Goal: Task Accomplishment & Management: Complete application form

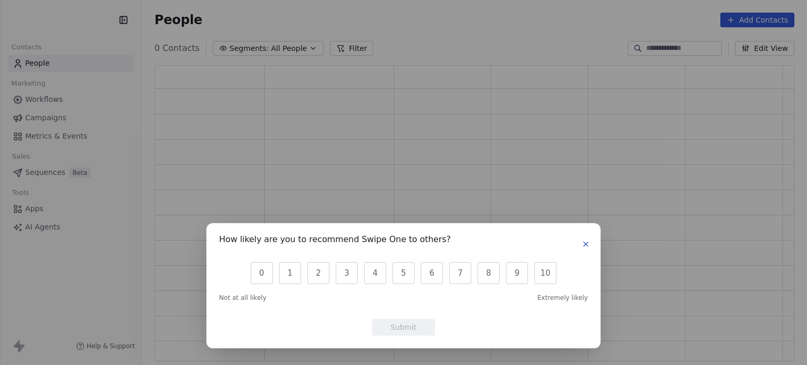
scroll to position [288, 631]
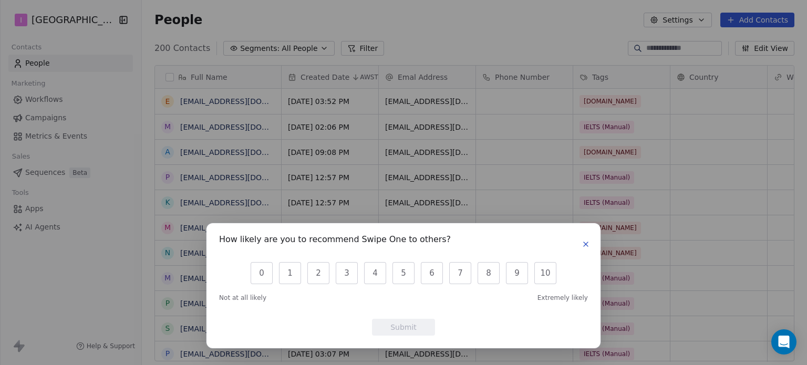
click at [584, 254] on div "How likely are you to recommend Swipe One to others? 0 1 2 3 4 5 6 7 8 9 10 Not…" at bounding box center [403, 286] width 369 height 100
click at [756, 19] on div "How likely are you to recommend Swipe One to others? 0 1 2 3 4 5 6 7 8 9 10 Not…" at bounding box center [403, 182] width 807 height 365
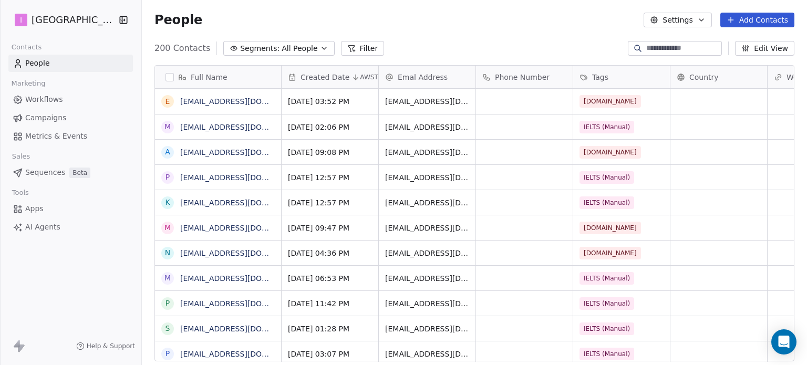
click at [773, 16] on button "Add Contacts" at bounding box center [757, 20] width 74 height 15
click at [720, 41] on icon "Suggestions" at bounding box center [718, 42] width 8 height 8
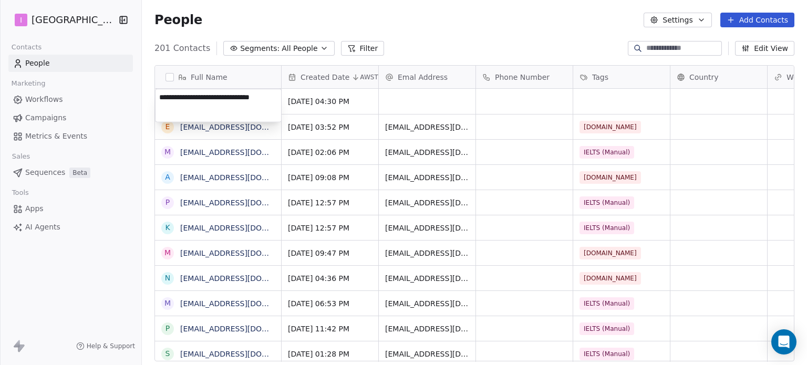
type textarea "**********"
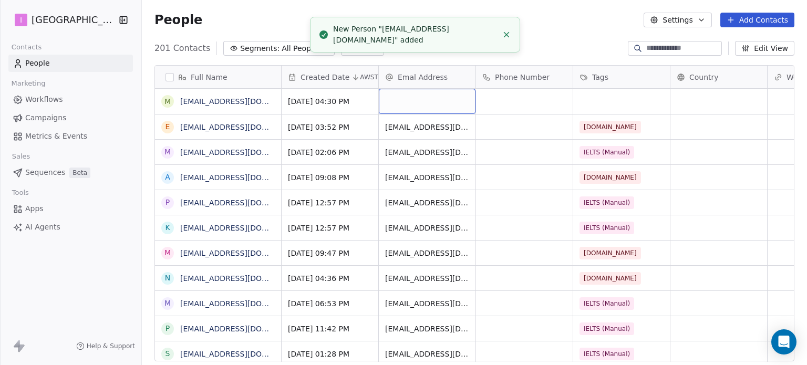
click at [451, 109] on div "grid" at bounding box center [427, 101] width 97 height 25
type input "**********"
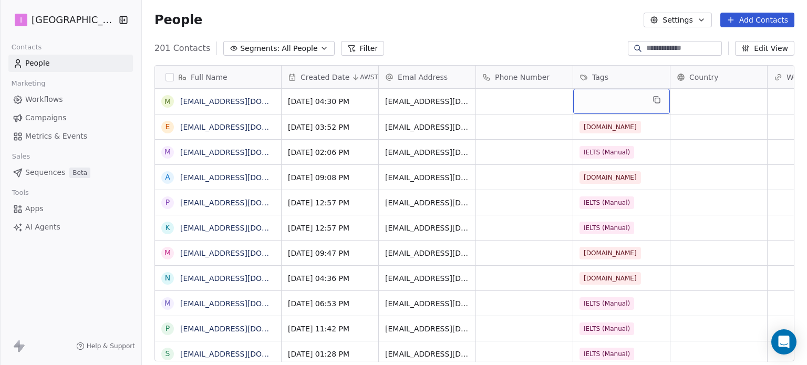
click at [644, 104] on div "grid" at bounding box center [621, 101] width 97 height 25
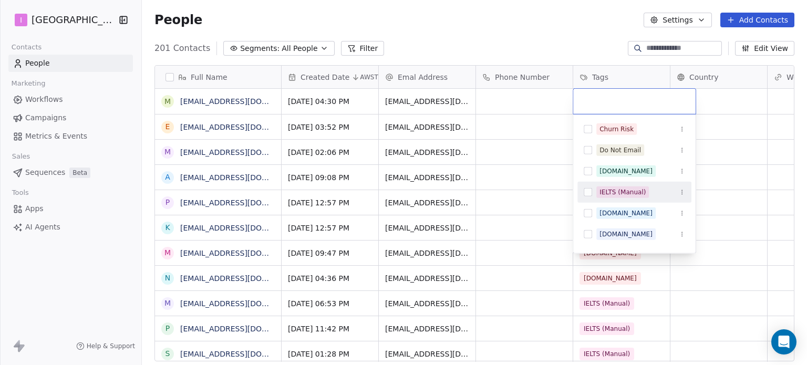
click at [606, 192] on div "IELTS (Manual)" at bounding box center [622, 192] width 46 height 9
click at [502, 33] on html "I IELTS University Contacts People Marketing Workflows Campaigns Metrics & Even…" at bounding box center [403, 182] width 807 height 365
